Goal: Task Accomplishment & Management: Manage account settings

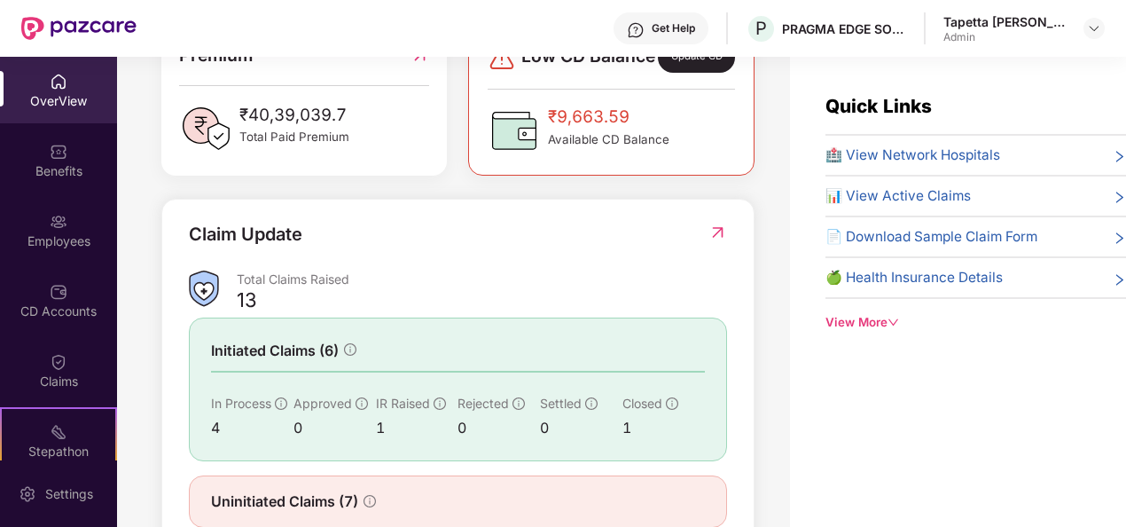
scroll to position [568, 0]
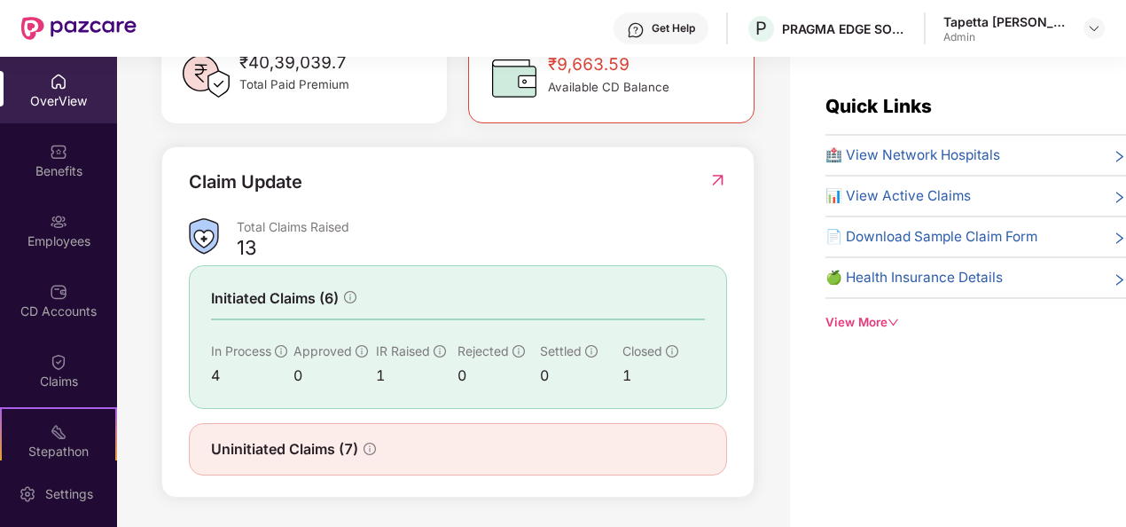
click at [673, 349] on icon "info-circle" at bounding box center [672, 351] width 12 height 12
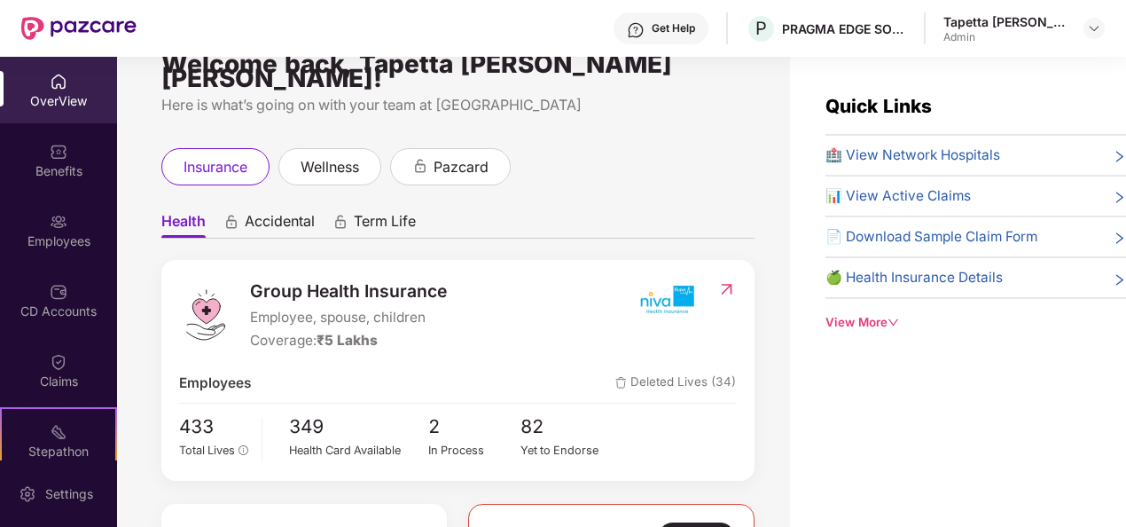
scroll to position [0, 0]
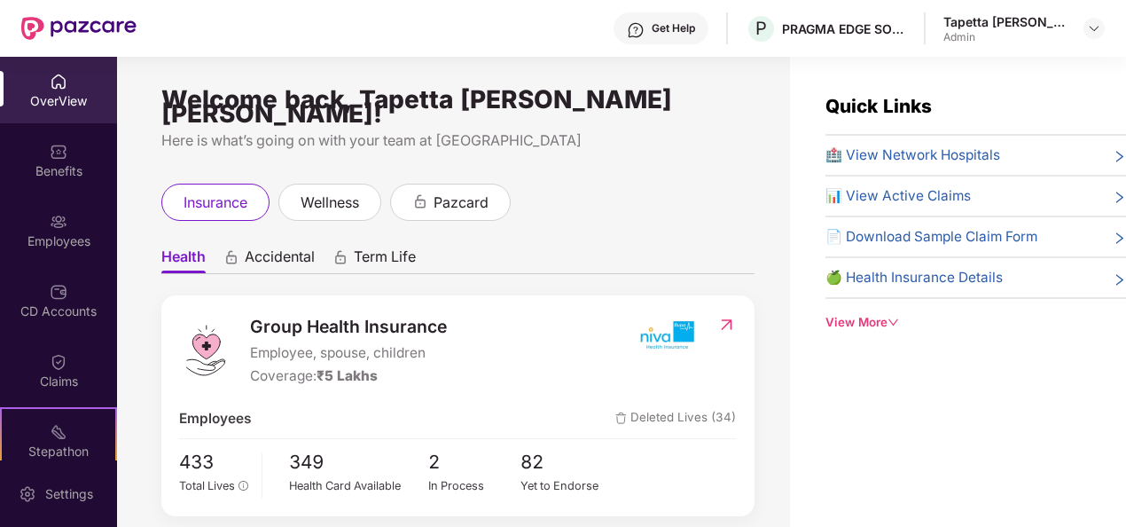
click at [897, 317] on icon "down" at bounding box center [894, 323] width 12 height 12
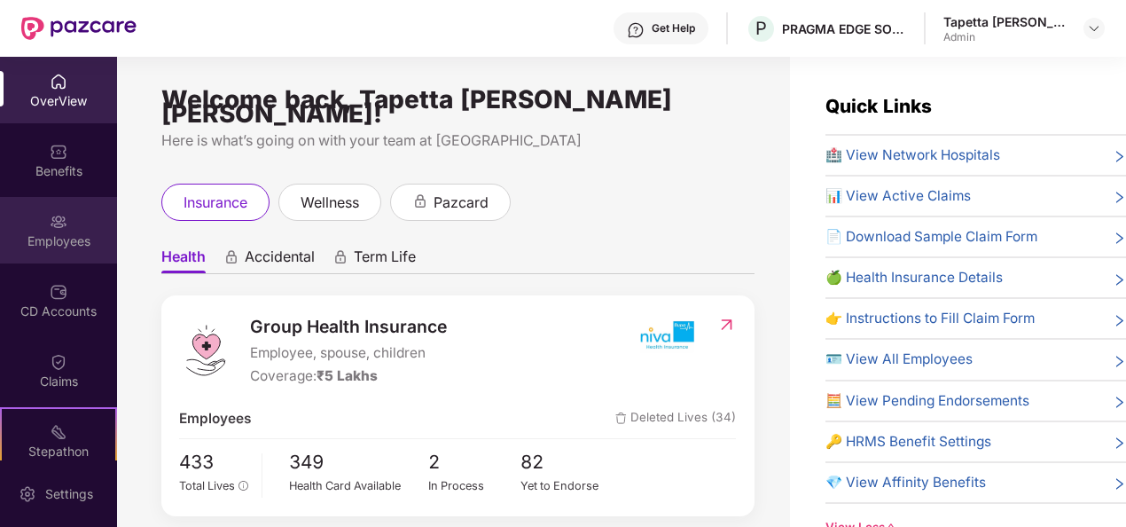
click at [63, 220] on img at bounding box center [59, 222] width 18 height 18
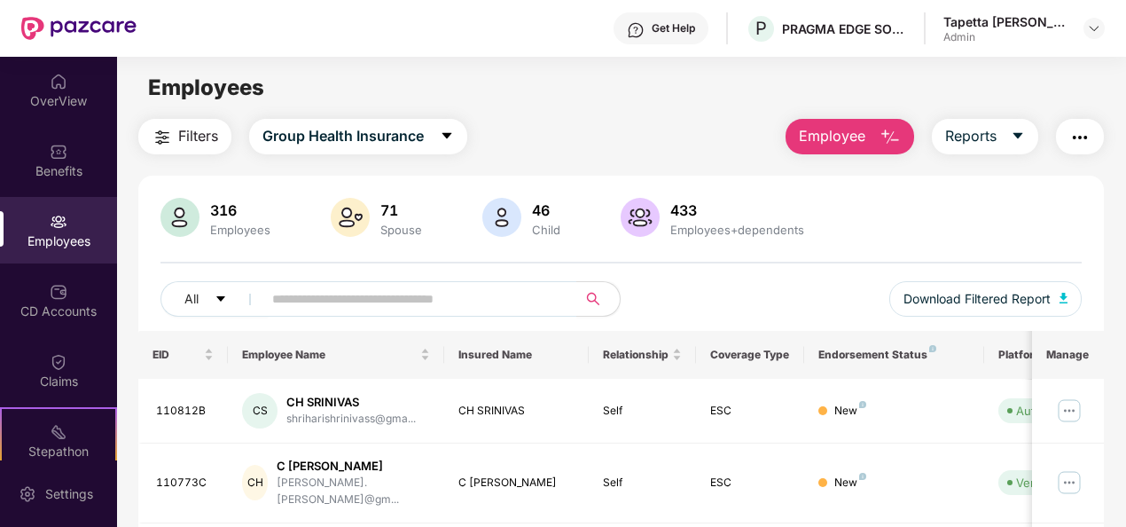
click at [1084, 142] on img "button" at bounding box center [1079, 137] width 21 height 21
click at [678, 122] on div "Filters Group Health Insurance Employee Reports" at bounding box center [621, 136] width 967 height 35
click at [1087, 145] on img "button" at bounding box center [1079, 137] width 21 height 21
click at [721, 116] on main "Employees Filters Group Health Insurance Employee Reports 316 Employees 71 Spou…" at bounding box center [621, 320] width 1008 height 527
click at [857, 137] on span "Employee" at bounding box center [832, 136] width 67 height 22
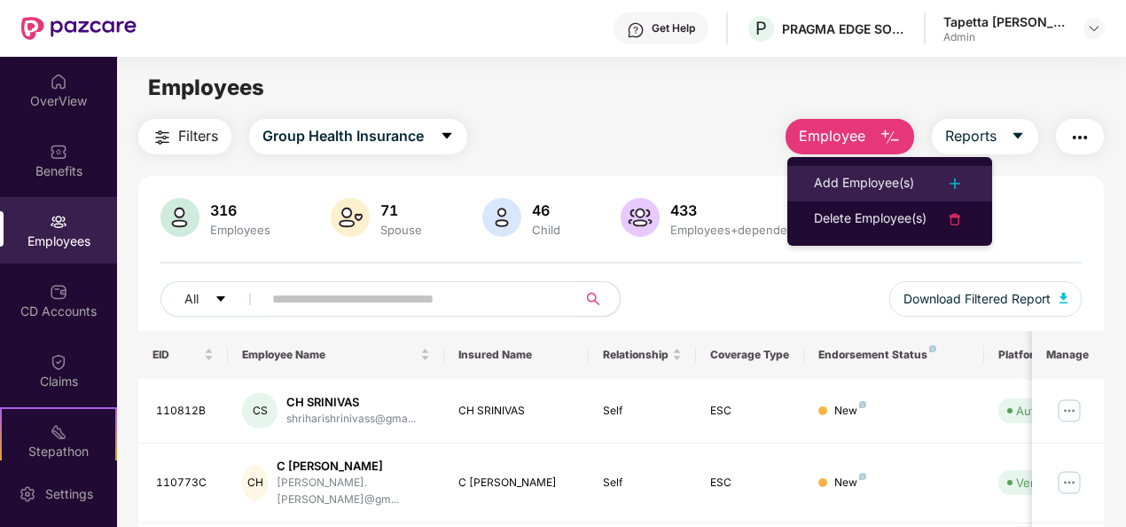
click at [903, 186] on div "Add Employee(s)" at bounding box center [864, 183] width 100 height 21
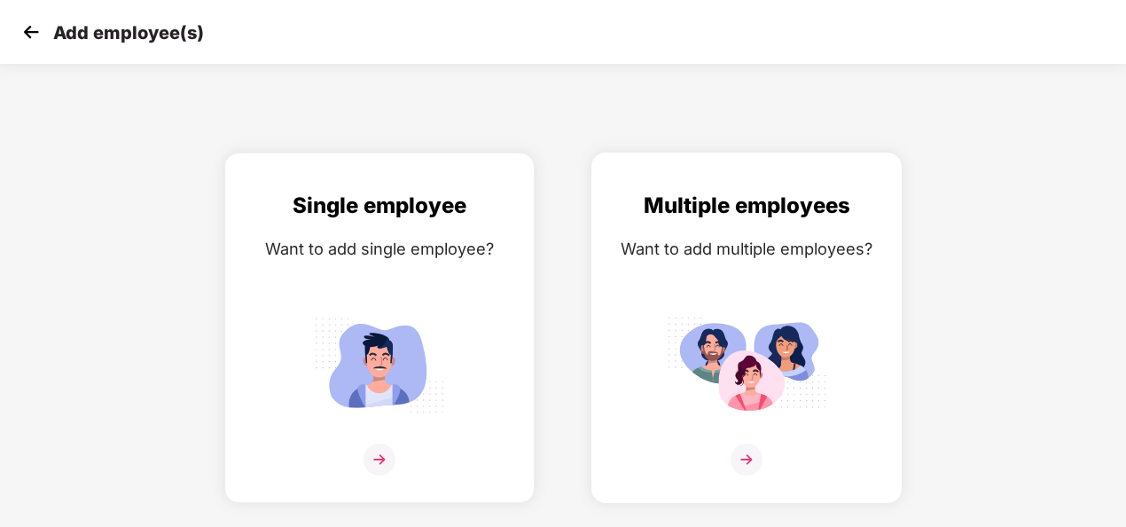
click at [785, 359] on img at bounding box center [747, 364] width 160 height 111
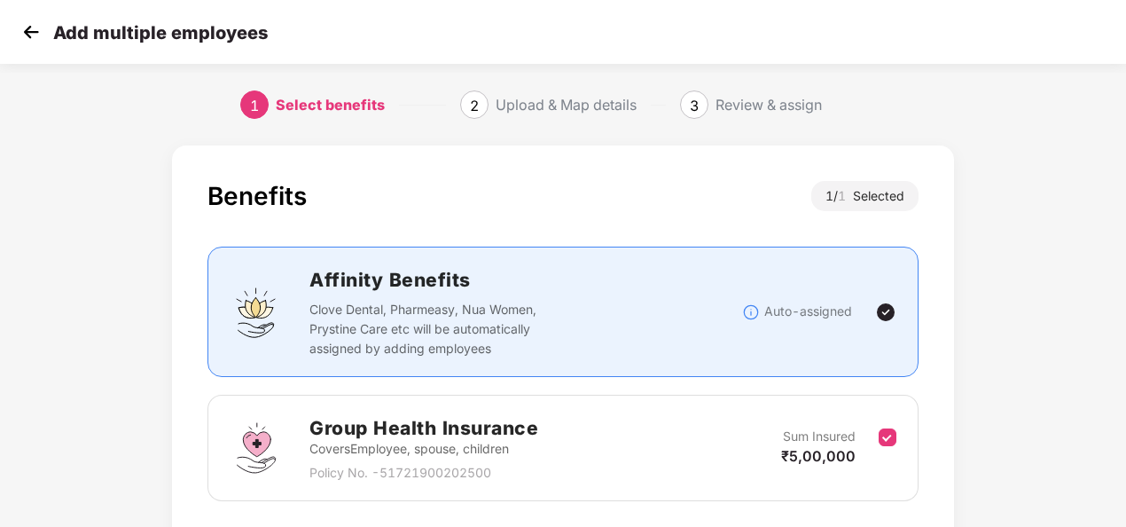
click at [500, 97] on div "Upload & Map details" at bounding box center [566, 104] width 141 height 28
